Goal: Find specific page/section: Find specific page/section

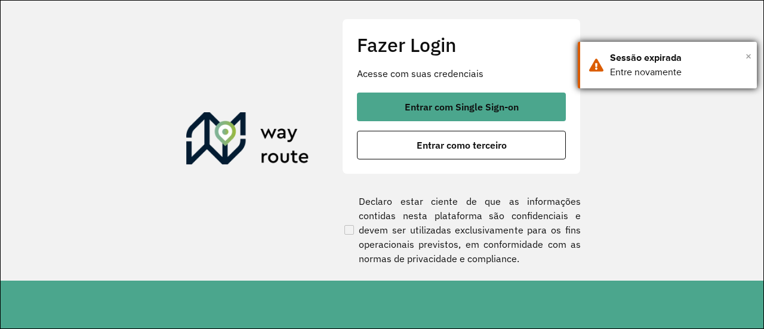
click at [749, 57] on span "×" at bounding box center [749, 56] width 6 height 18
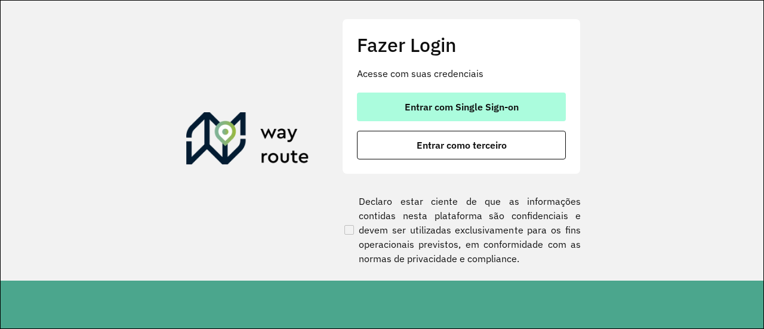
click at [510, 98] on button "Entrar com Single Sign-on" at bounding box center [461, 107] width 209 height 29
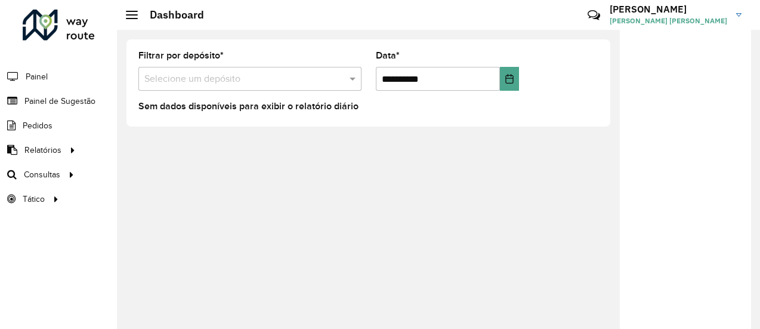
click at [273, 85] on div "Selecione um depósito" at bounding box center [249, 79] width 223 height 24
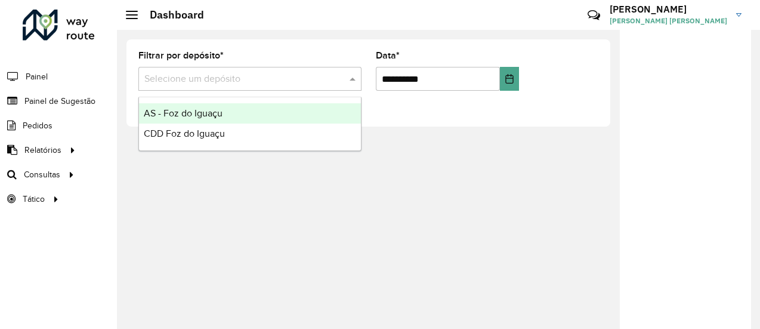
click at [739, 13] on img at bounding box center [739, 15] width 5 height 4
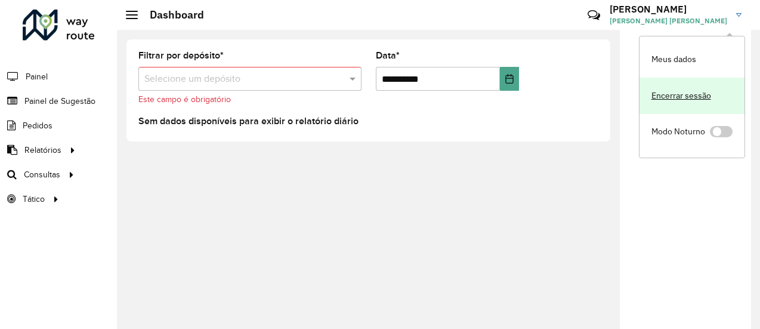
click at [695, 94] on link "Encerrar sessão" at bounding box center [692, 96] width 105 height 36
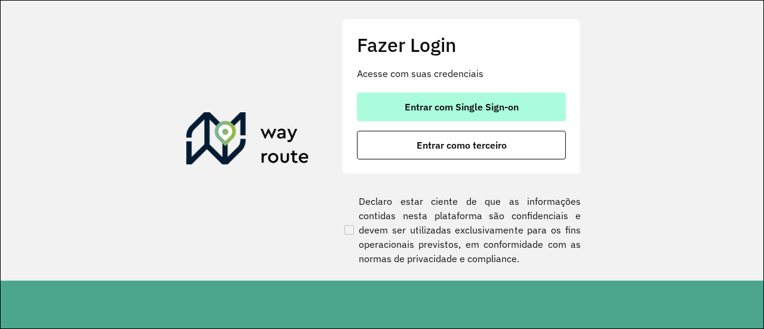
click at [503, 96] on button "Entrar com Single Sign-on" at bounding box center [461, 107] width 209 height 29
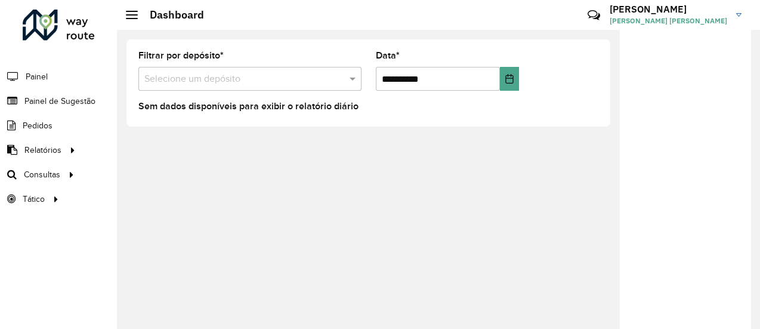
click at [337, 89] on div "Selecione um depósito" at bounding box center [249, 79] width 223 height 24
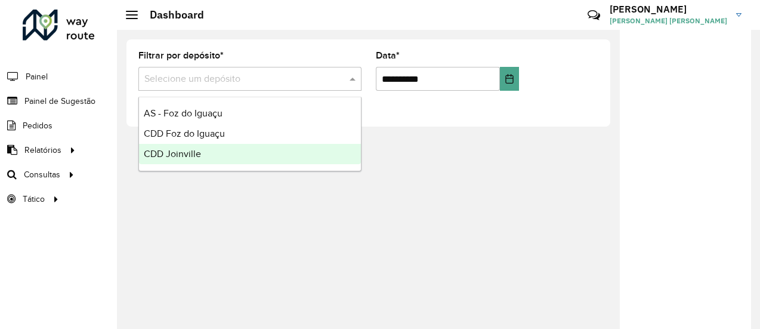
click at [297, 163] on div "CDD Joinville" at bounding box center [250, 154] width 222 height 20
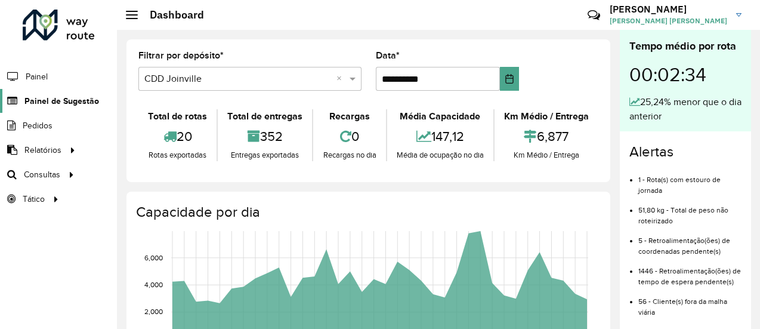
click at [71, 100] on span "Painel de Sugestão" at bounding box center [61, 101] width 75 height 13
